Goal: Check status: Check status

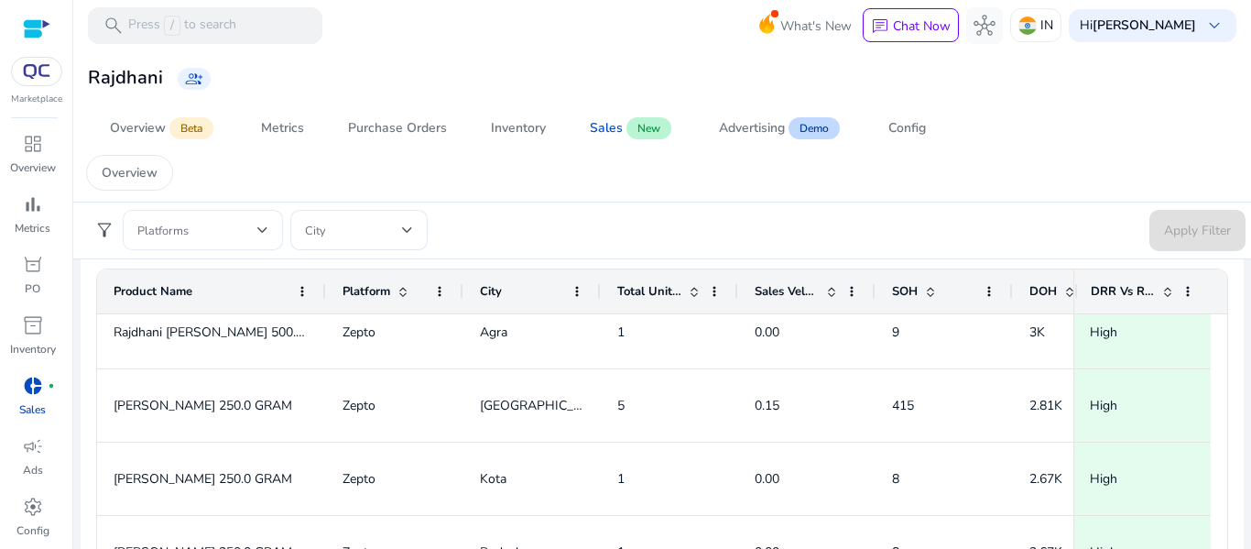
click at [212, 210] on div at bounding box center [202, 230] width 131 height 40
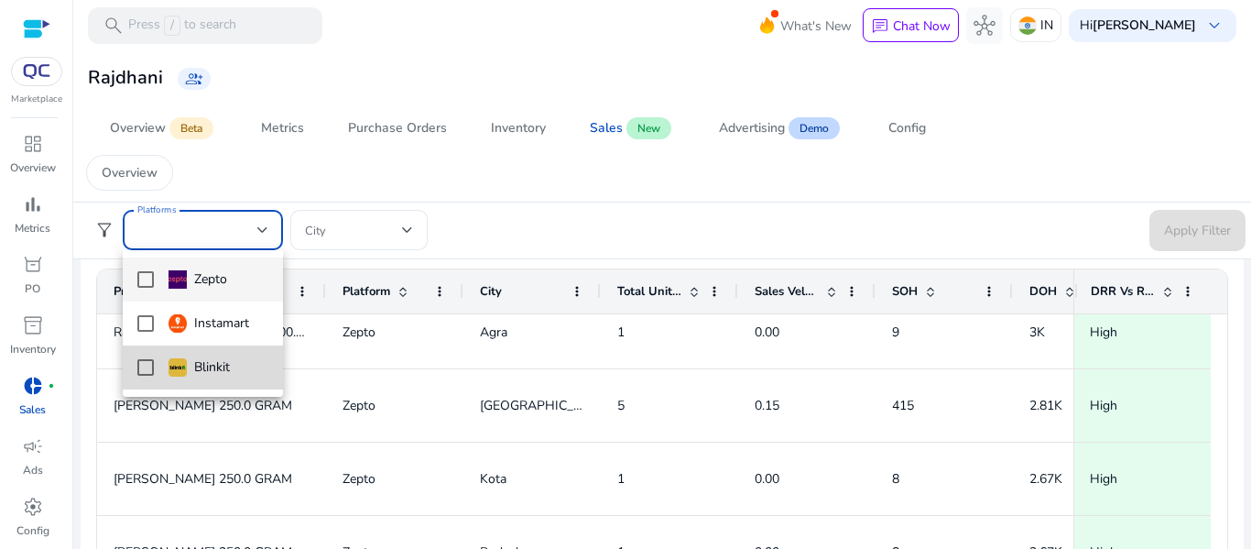
click at [213, 371] on div "Blinkit" at bounding box center [199, 367] width 61 height 20
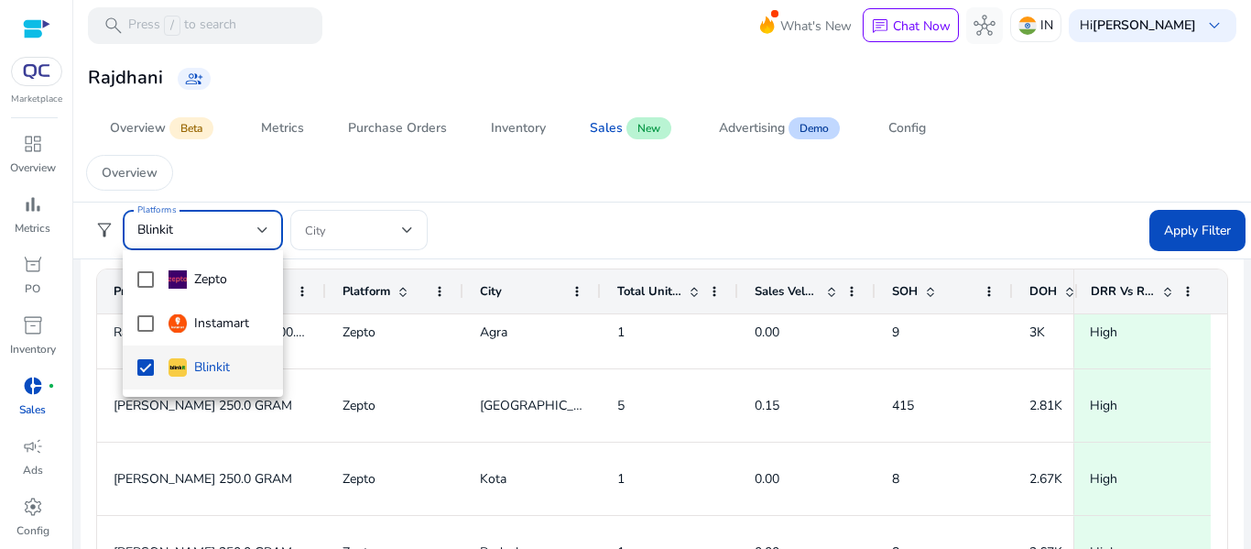
click at [1201, 222] on div at bounding box center [625, 274] width 1251 height 549
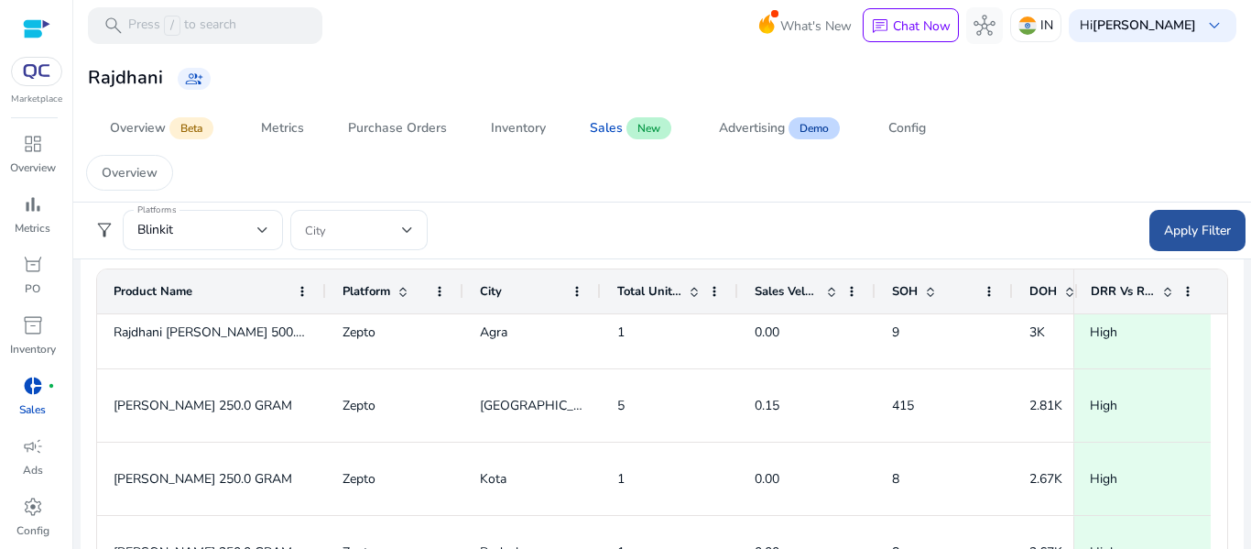
click at [1168, 235] on span "Apply Filter" at bounding box center [1197, 230] width 67 height 19
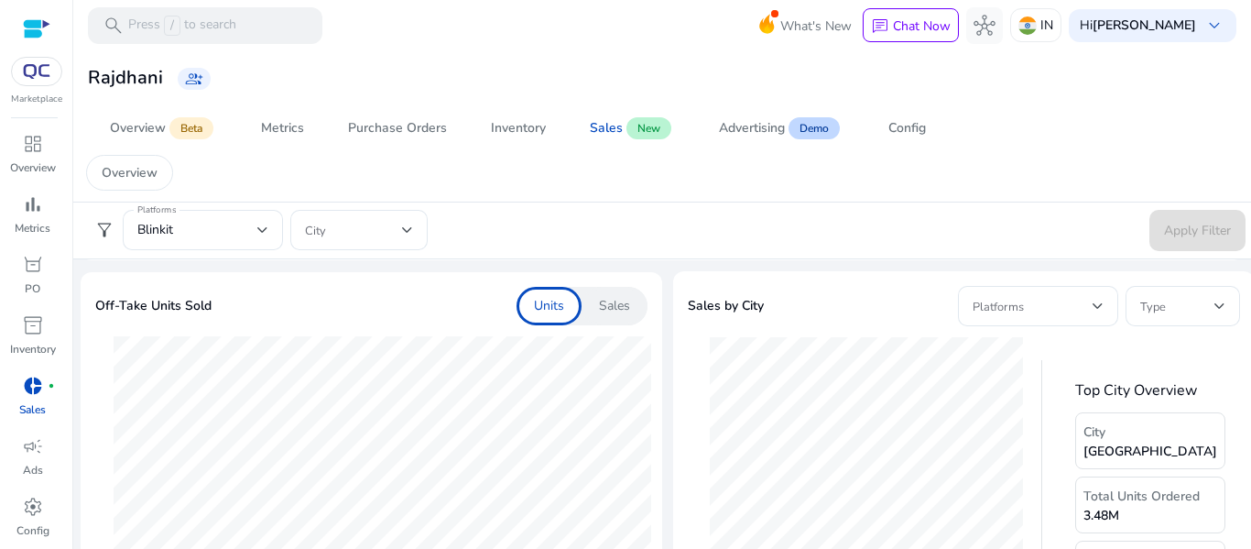
click at [611, 319] on div "Sales" at bounding box center [615, 306] width 66 height 38
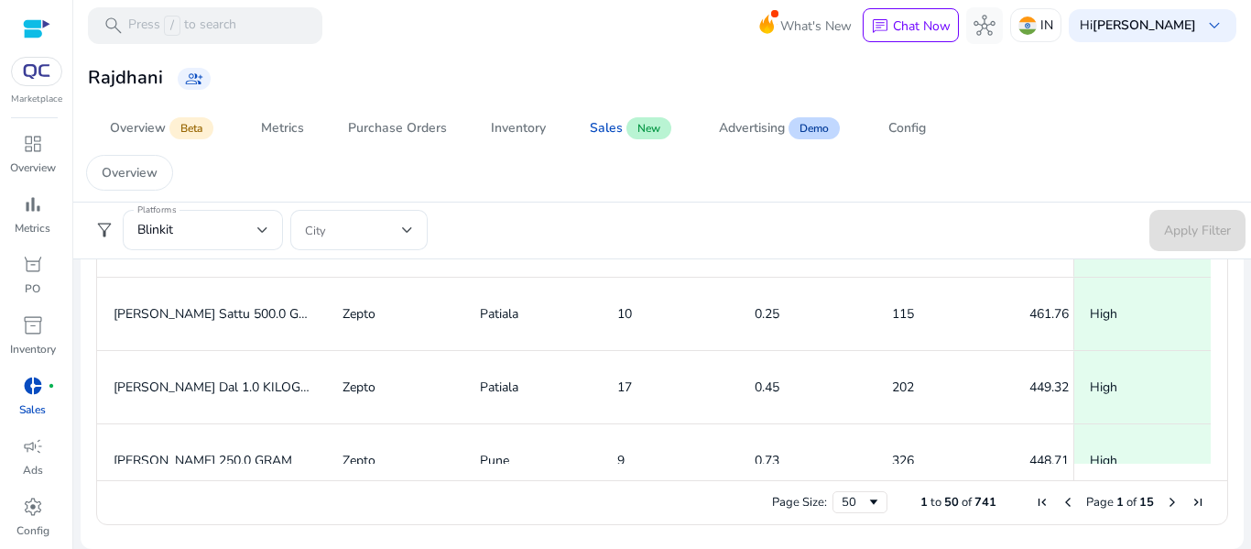
drag, startPoint x: 1221, startPoint y: 346, endPoint x: 1201, endPoint y: 381, distance: 40.2
click at [1217, 415] on ag-grid-angular "1 to 50 of 741. Page 1 of 15 Drag here to set row groups Drag here to set colum…" at bounding box center [663, 305] width 1162 height 458
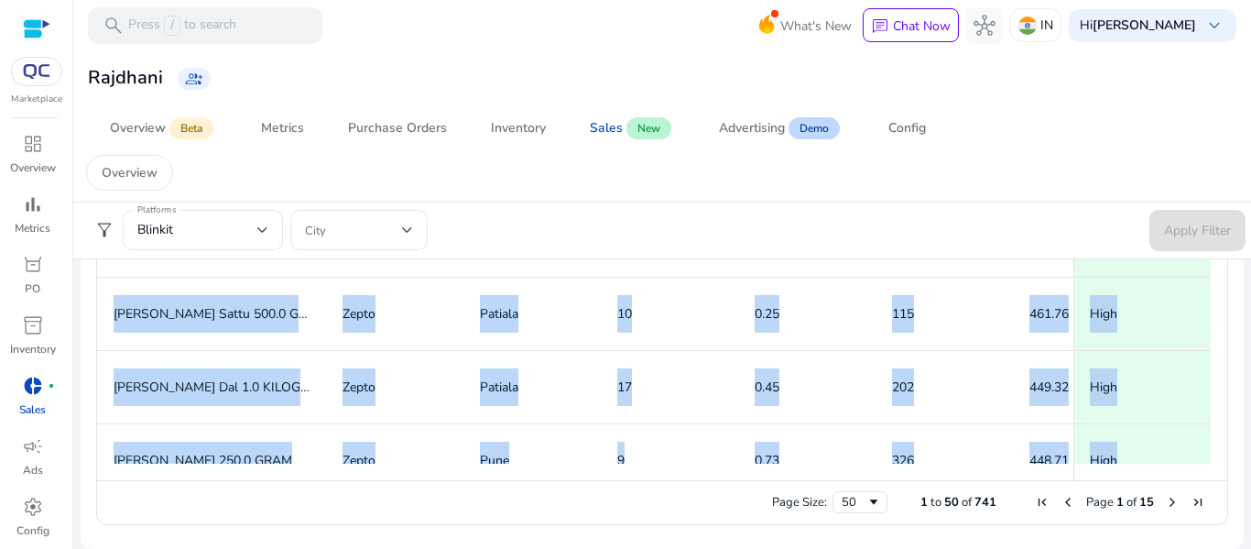
drag, startPoint x: 1220, startPoint y: 334, endPoint x: 1231, endPoint y: 239, distance: 95.9
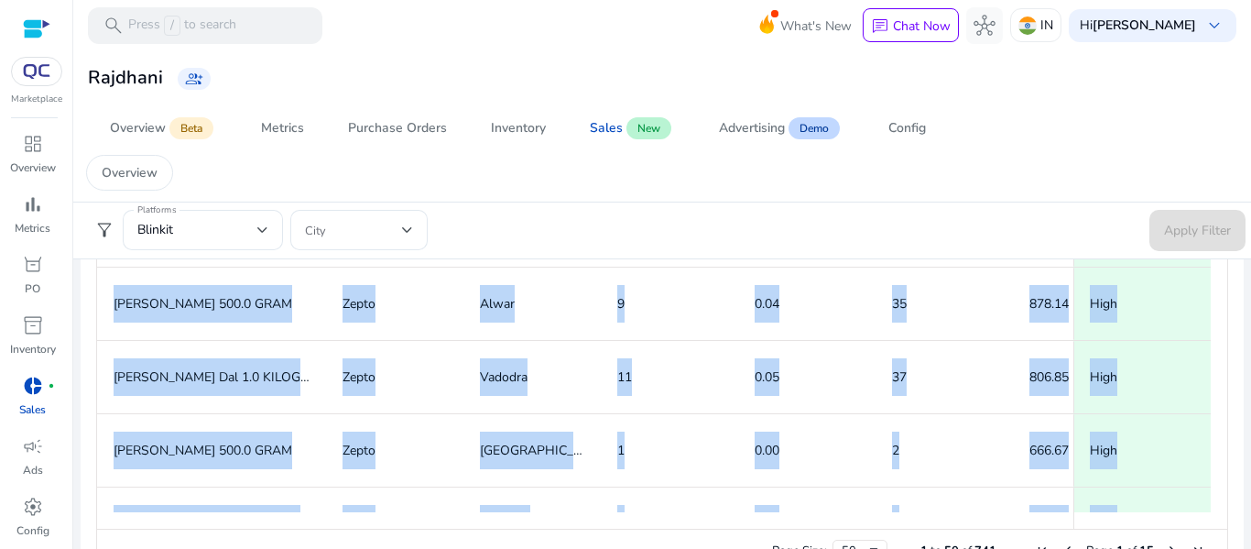
click at [1239, 395] on mat-sidenav-content "search Press / to search What's New chat Chat Now hub IN Hi [PERSON_NAME] keybo…" at bounding box center [662, 274] width 1178 height 549
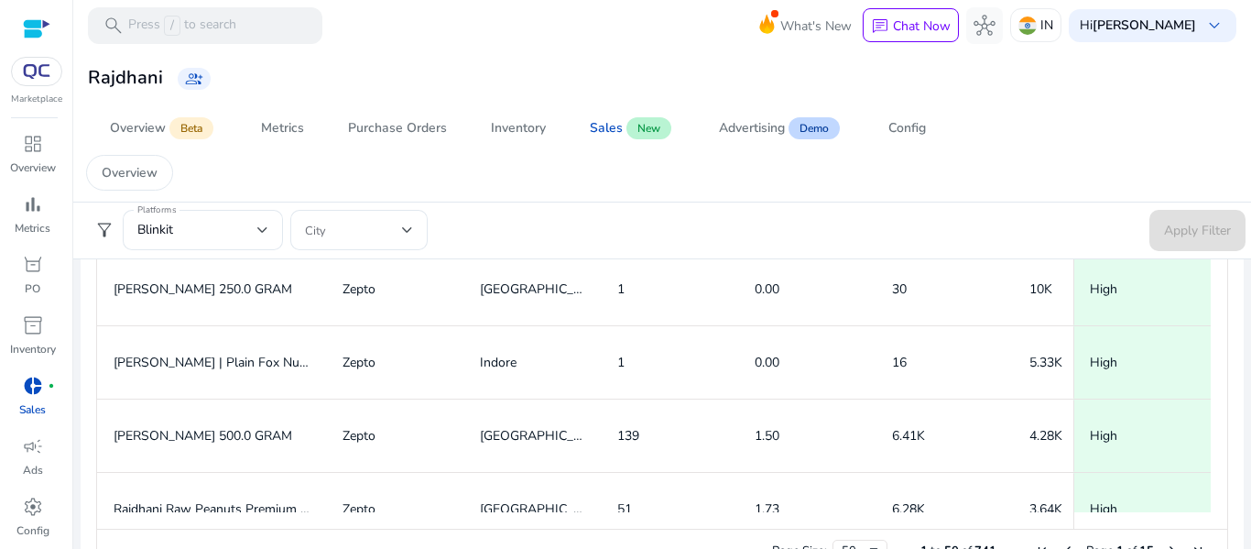
click at [1236, 409] on mat-card "DRR DOH Details Platforms City Categories Items Name 1 to 50 of 741. Page 1 of …" at bounding box center [662, 334] width 1163 height 528
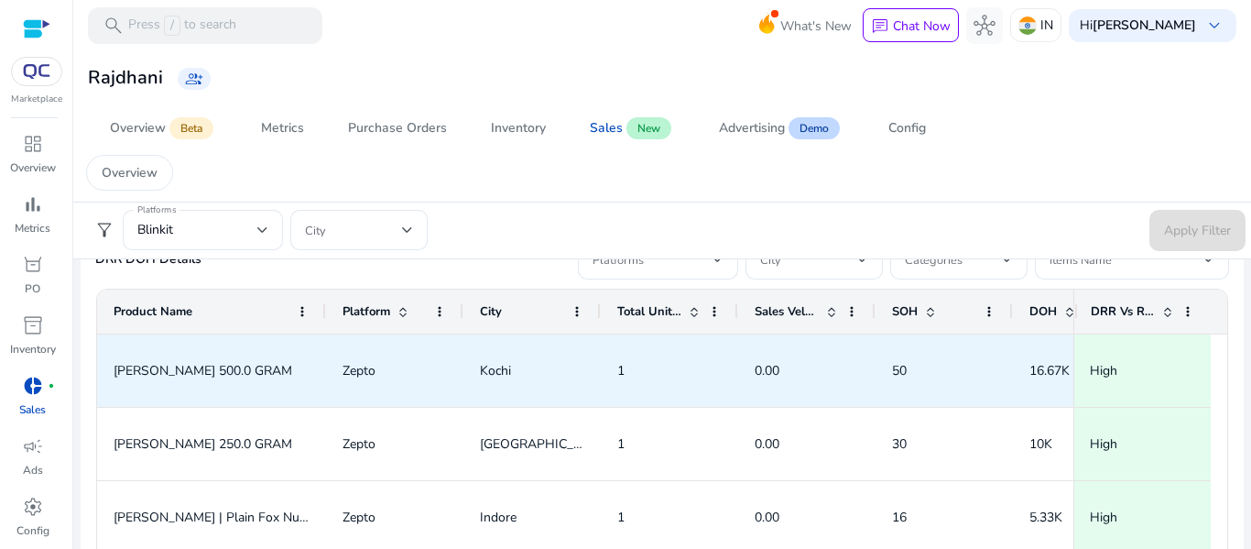
scroll to position [1251, 0]
